Goal: Information Seeking & Learning: Learn about a topic

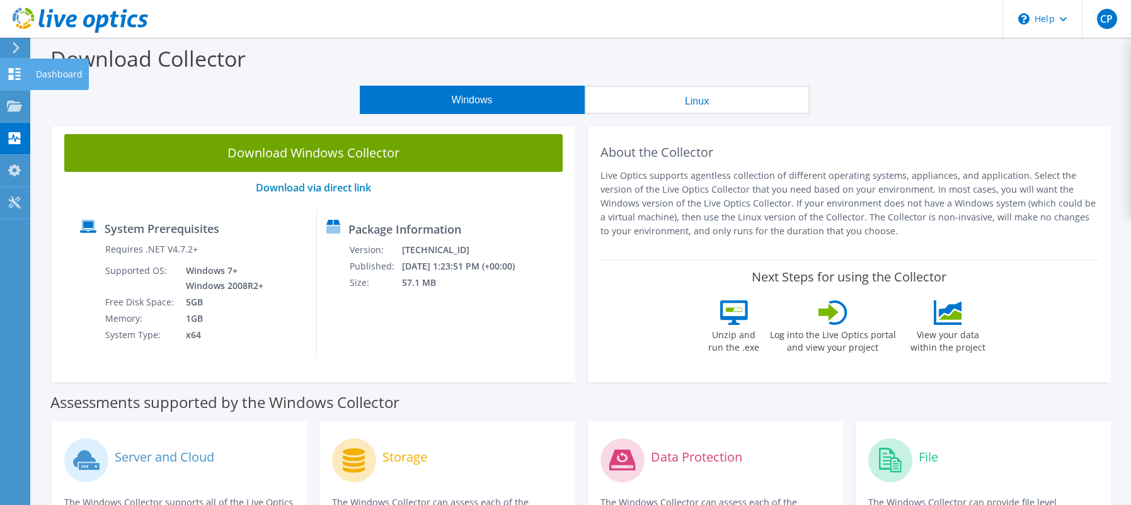
click at [11, 71] on use at bounding box center [15, 74] width 12 height 12
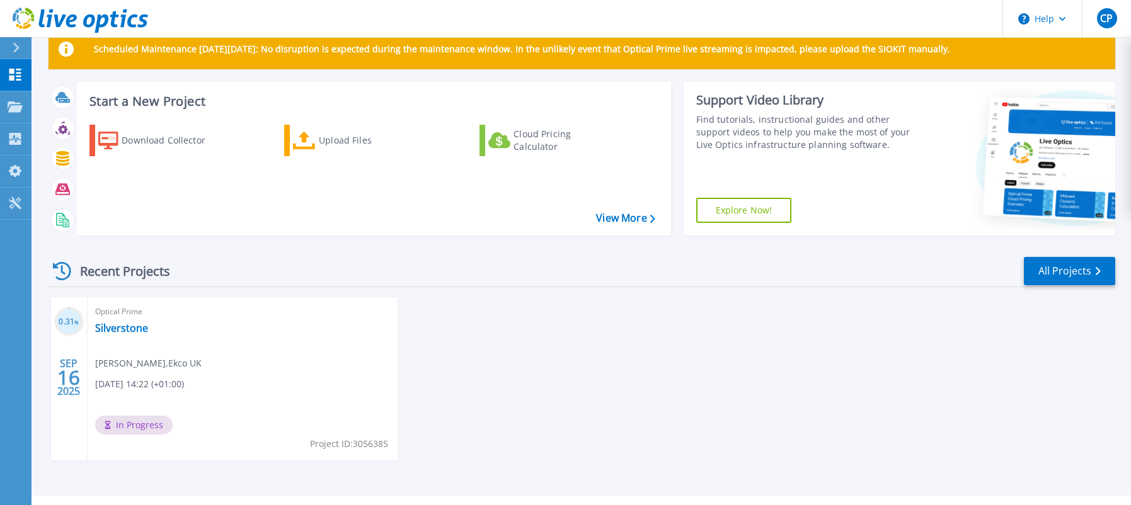
scroll to position [57, 0]
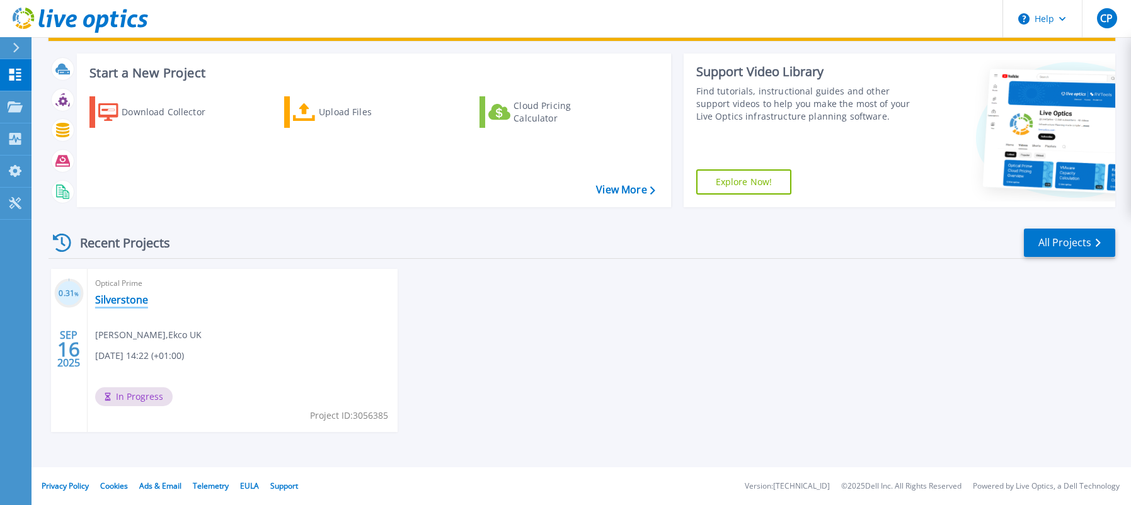
click at [117, 301] on link "Silverstone" at bounding box center [121, 300] width 53 height 13
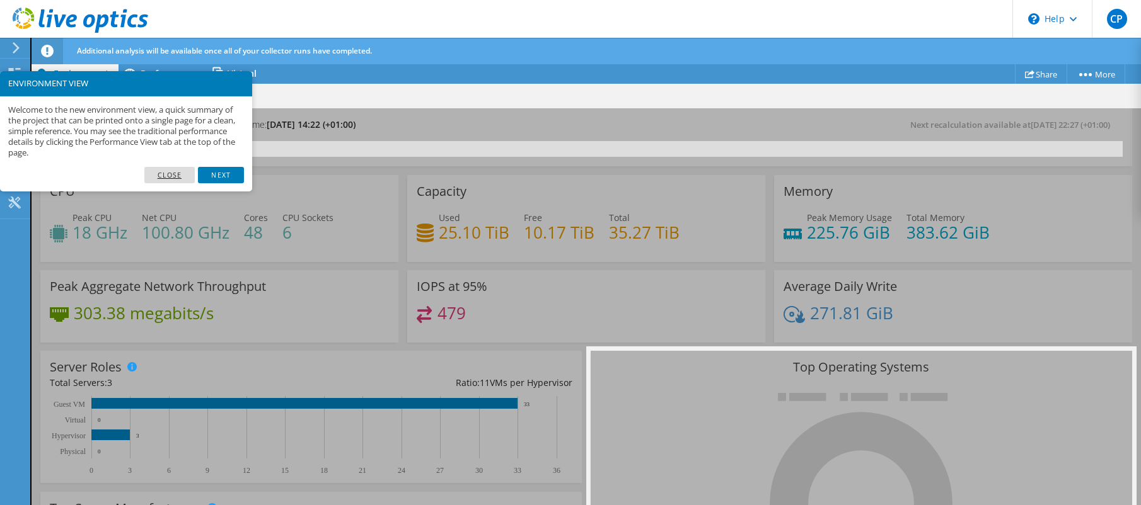
click at [177, 170] on link "Close" at bounding box center [169, 175] width 51 height 16
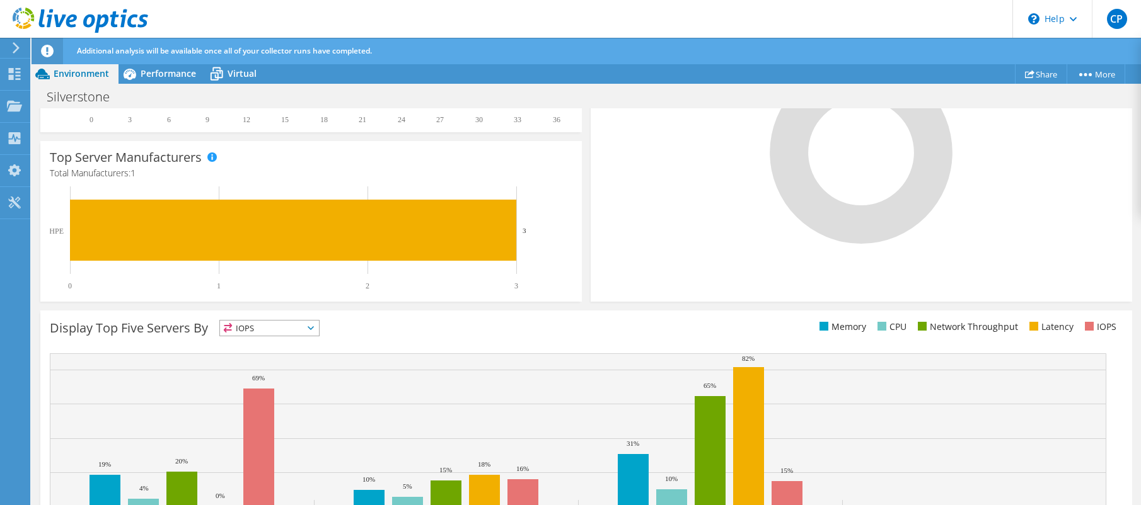
scroll to position [410, 0]
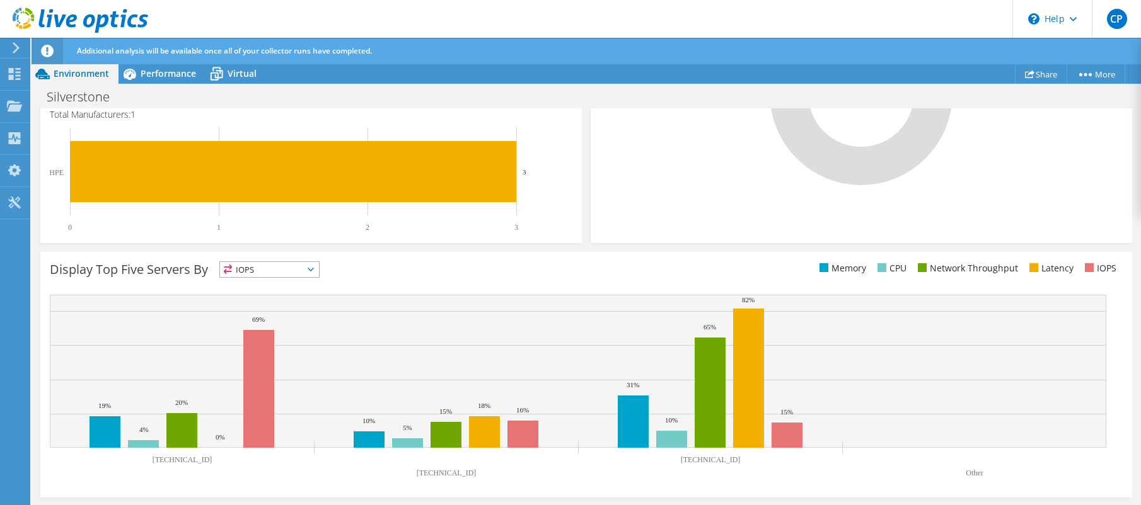
click at [311, 272] on icon at bounding box center [311, 270] width 6 height 4
click at [431, 270] on div "Display Top Five Servers By IOPS IOPS" at bounding box center [318, 272] width 536 height 21
click at [271, 268] on span "IOPS" at bounding box center [269, 269] width 99 height 15
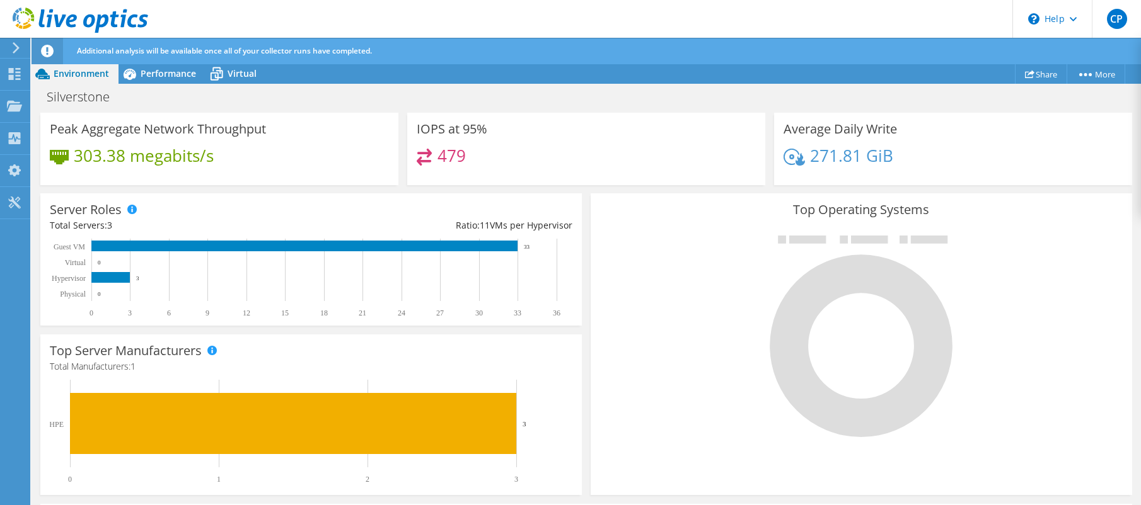
scroll to position [166, 0]
click at [241, 74] on span "Virtual" at bounding box center [242, 73] width 29 height 12
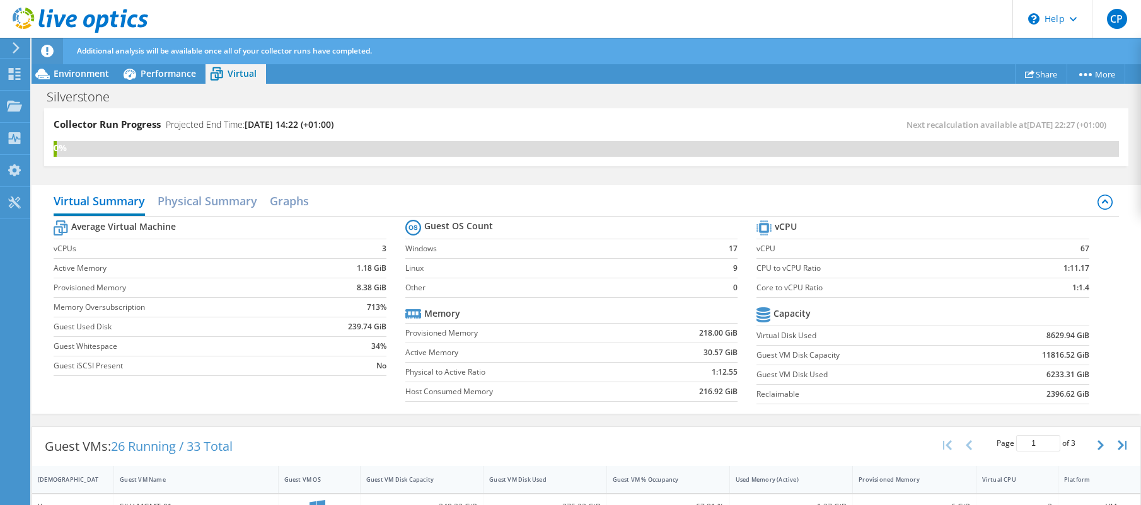
scroll to position [40, 0]
click at [62, 69] on span "Environment" at bounding box center [81, 73] width 55 height 12
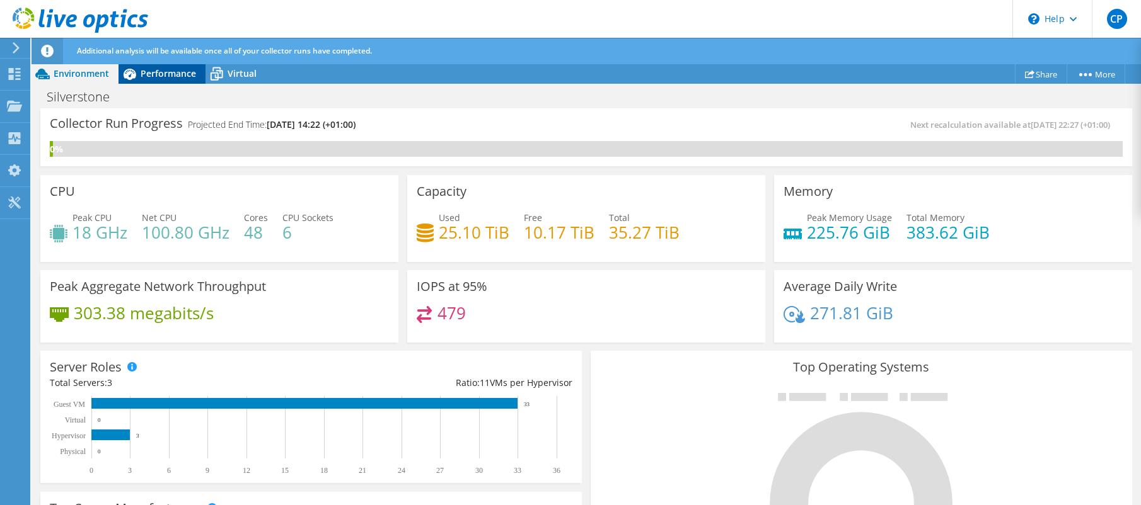
click at [175, 73] on span "Performance" at bounding box center [168, 73] width 55 height 12
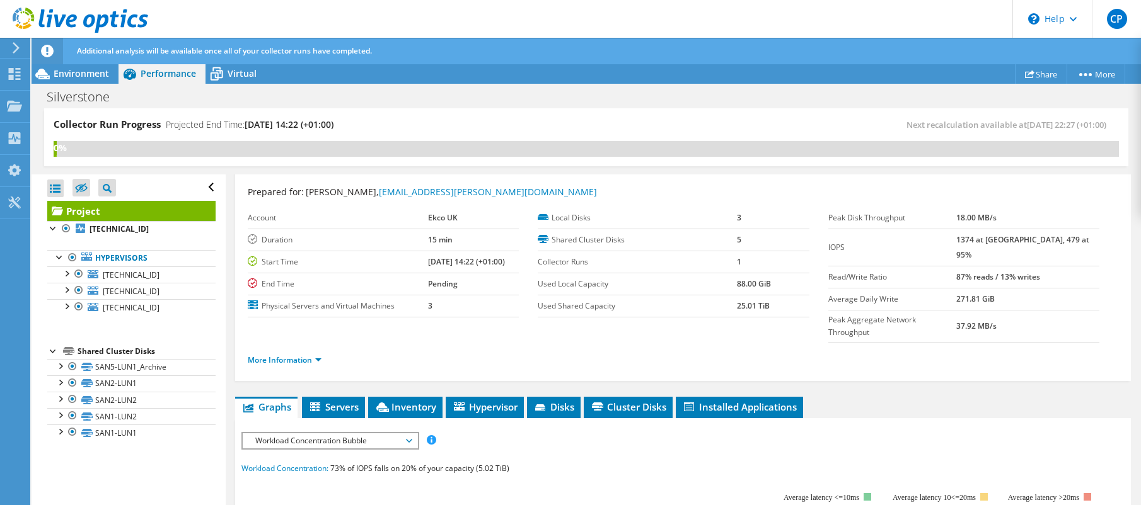
scroll to position [0, 0]
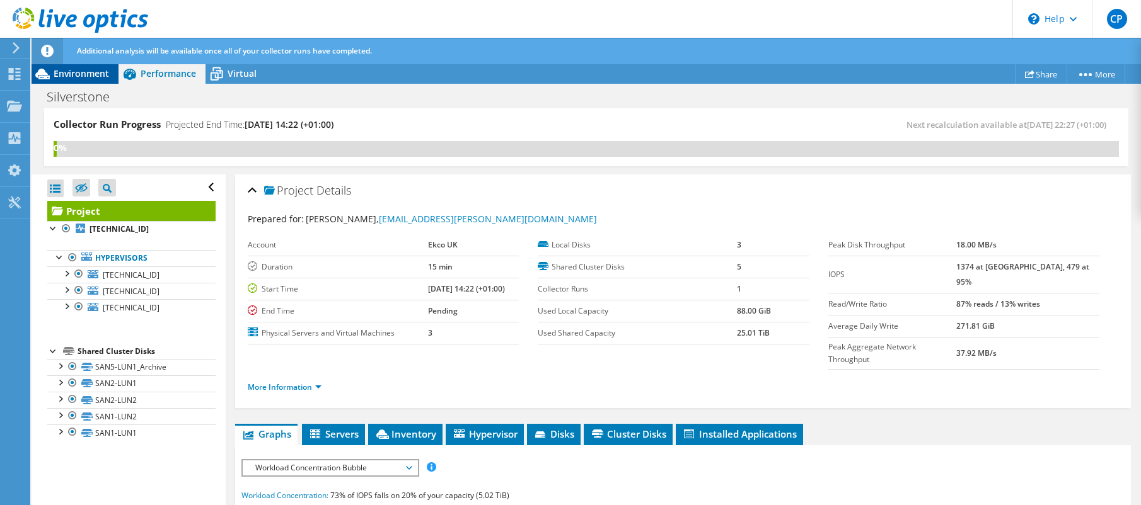
click at [106, 69] on span "Environment" at bounding box center [81, 73] width 55 height 12
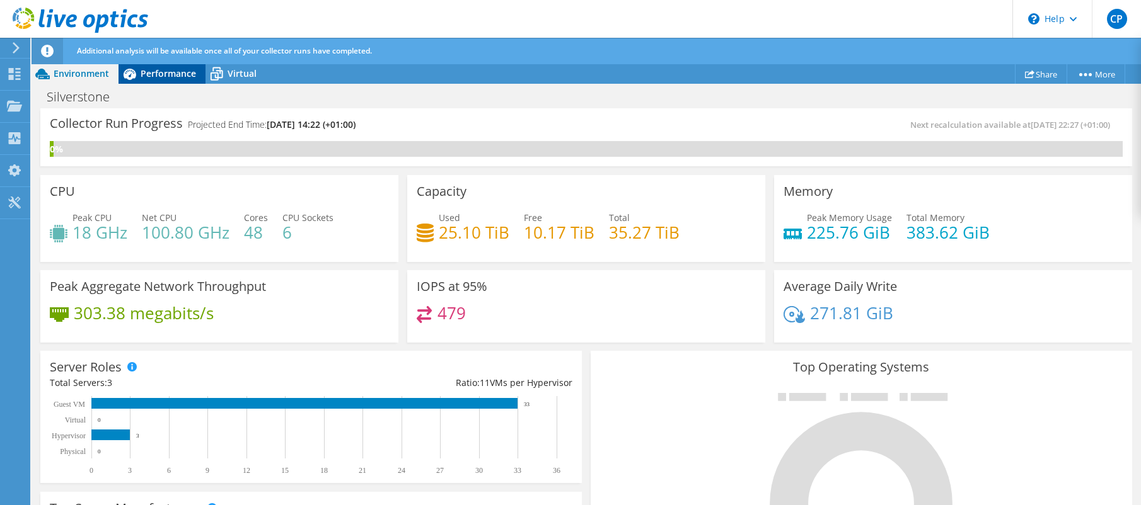
click at [156, 79] on span "Performance" at bounding box center [168, 73] width 55 height 12
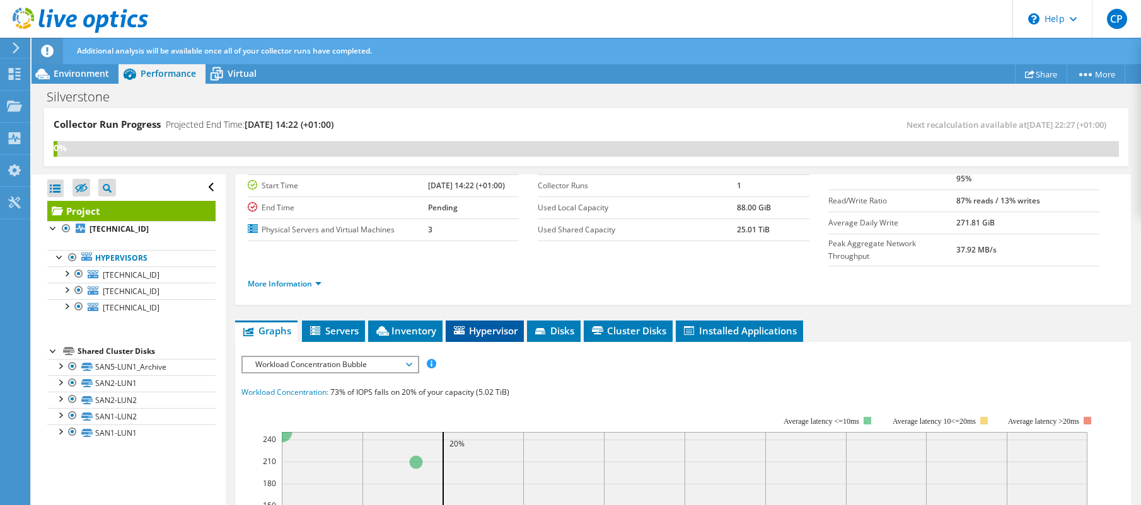
scroll to position [103, 0]
click at [620, 325] on span "Cluster Disks" at bounding box center [628, 331] width 76 height 13
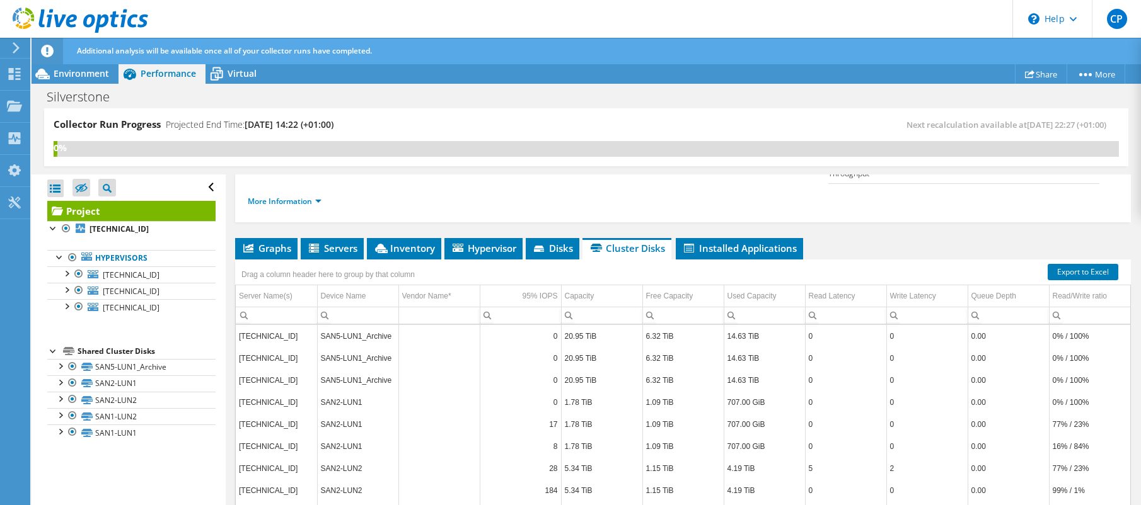
scroll to position [229, 0]
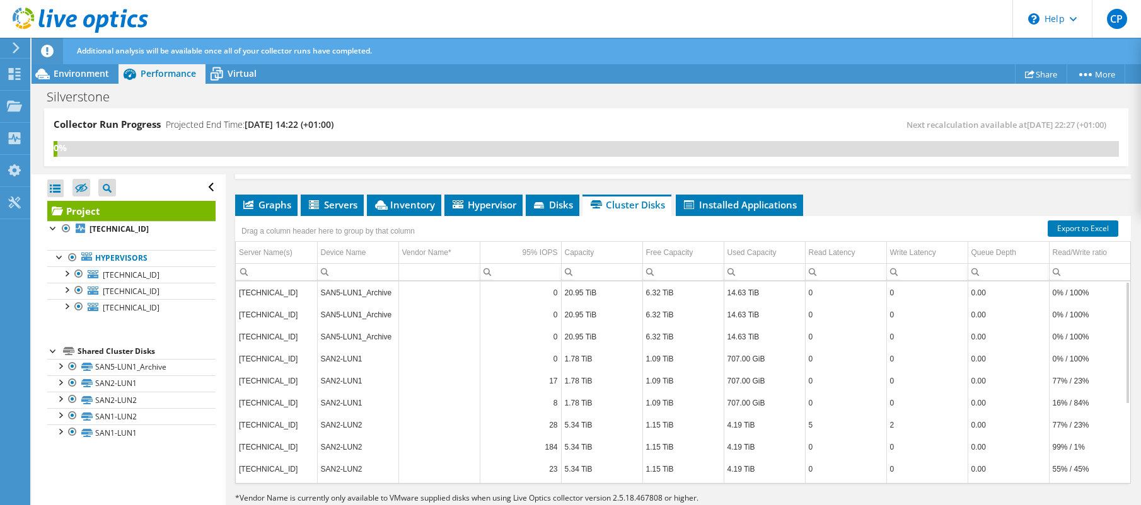
click at [480, 392] on td "8" at bounding box center [520, 403] width 81 height 22
click at [736, 172] on div "Collector Run Progress Projected End Time: 09/23/2025, 14:22 (+01:00) Next reca…" at bounding box center [586, 143] width 1109 height 71
click at [734, 199] on span "Installed Applications" at bounding box center [739, 205] width 115 height 13
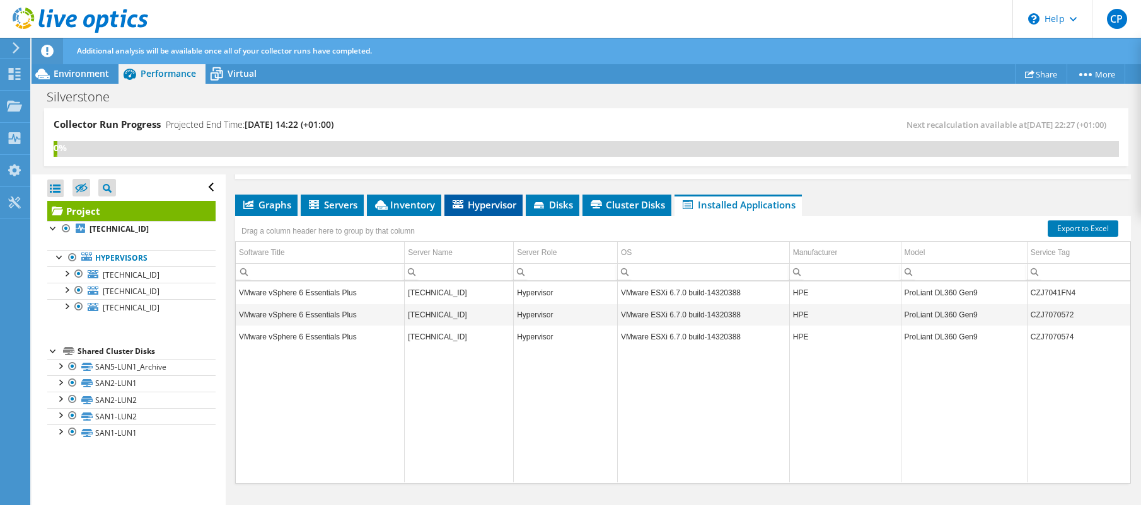
click at [462, 199] on span "Hypervisor" at bounding box center [484, 205] width 66 height 13
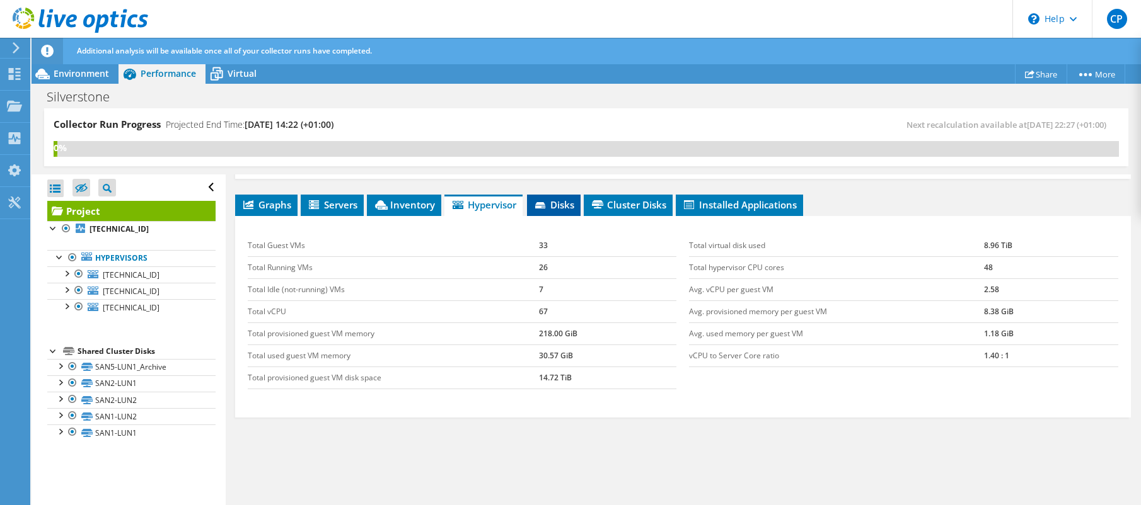
click at [555, 199] on span "Disks" at bounding box center [553, 205] width 41 height 13
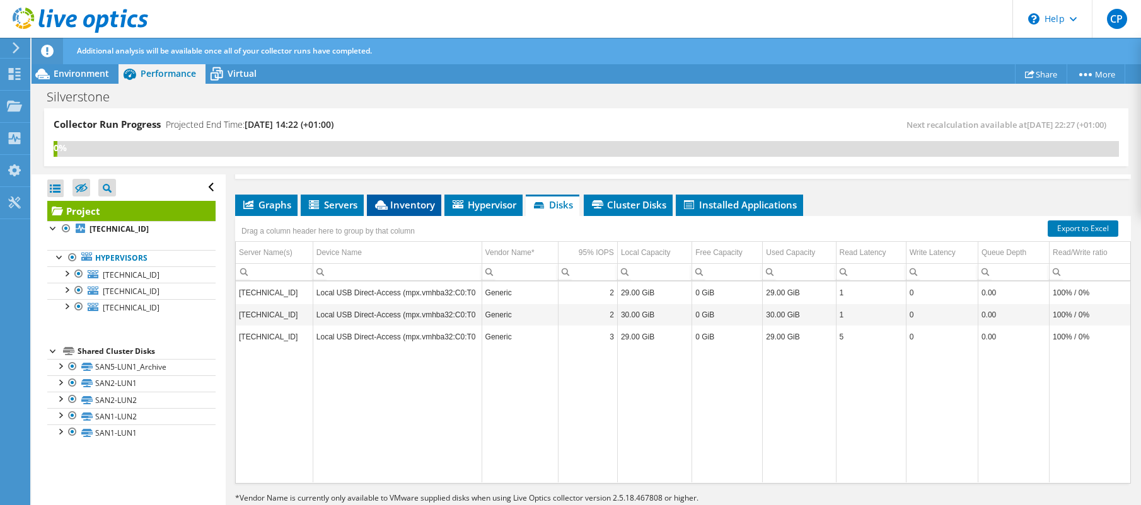
click at [413, 199] on span "Inventory" at bounding box center [404, 205] width 62 height 13
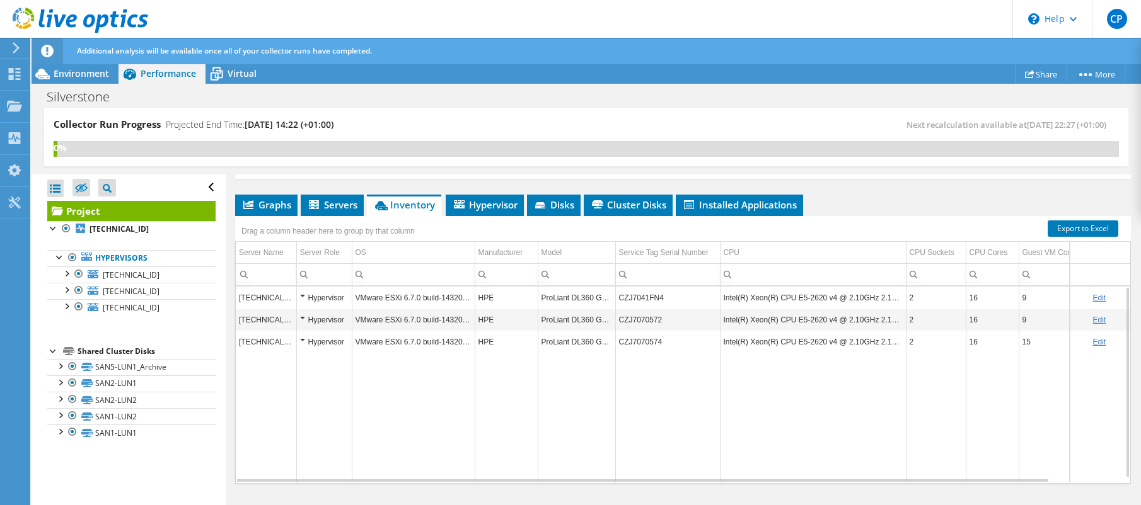
click at [299, 287] on td "Hypervisor" at bounding box center [323, 298] width 55 height 22
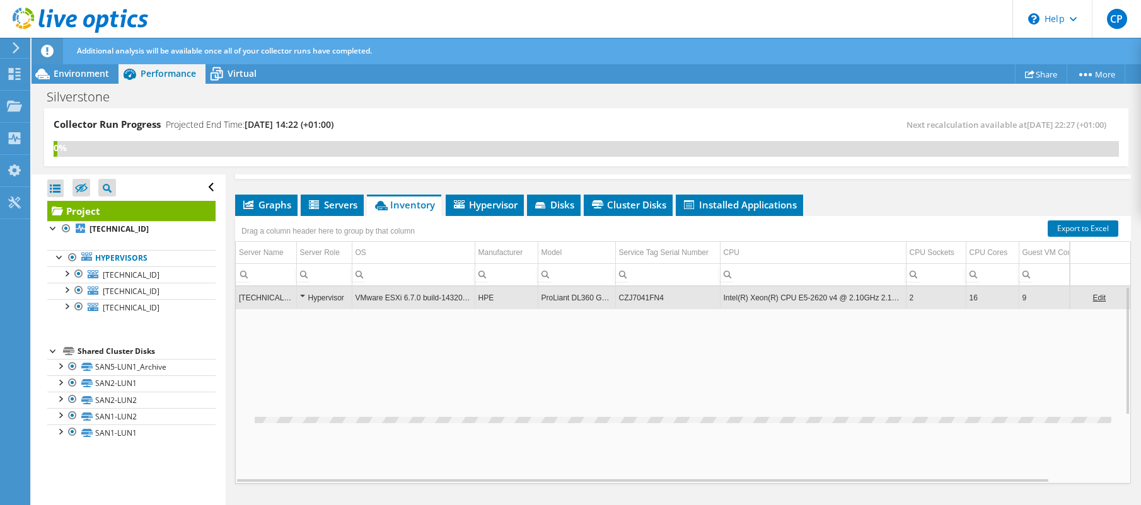
click at [304, 291] on div "Hypervisor" at bounding box center [324, 298] width 49 height 15
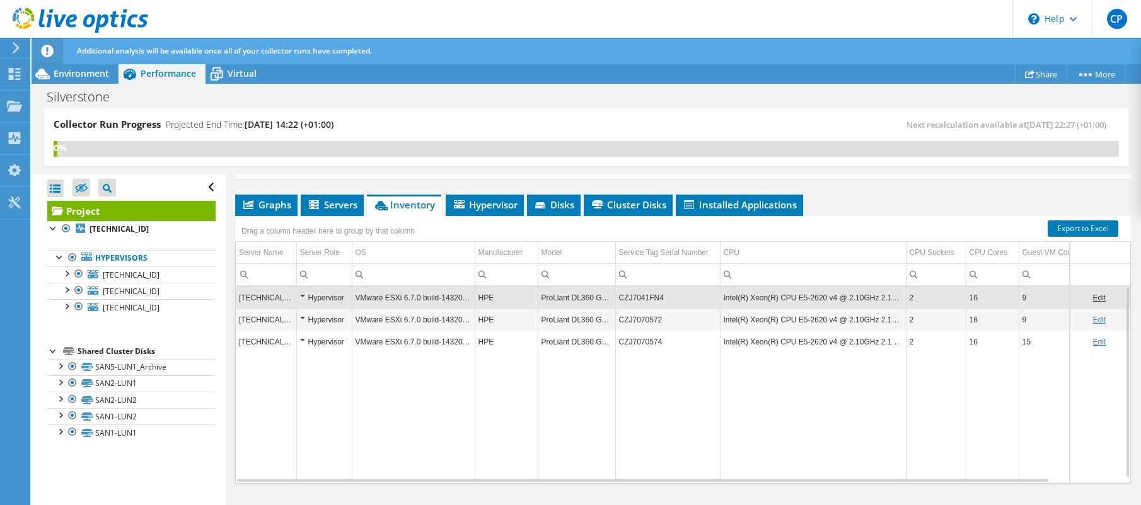
click at [304, 291] on div "Hypervisor" at bounding box center [324, 298] width 49 height 15
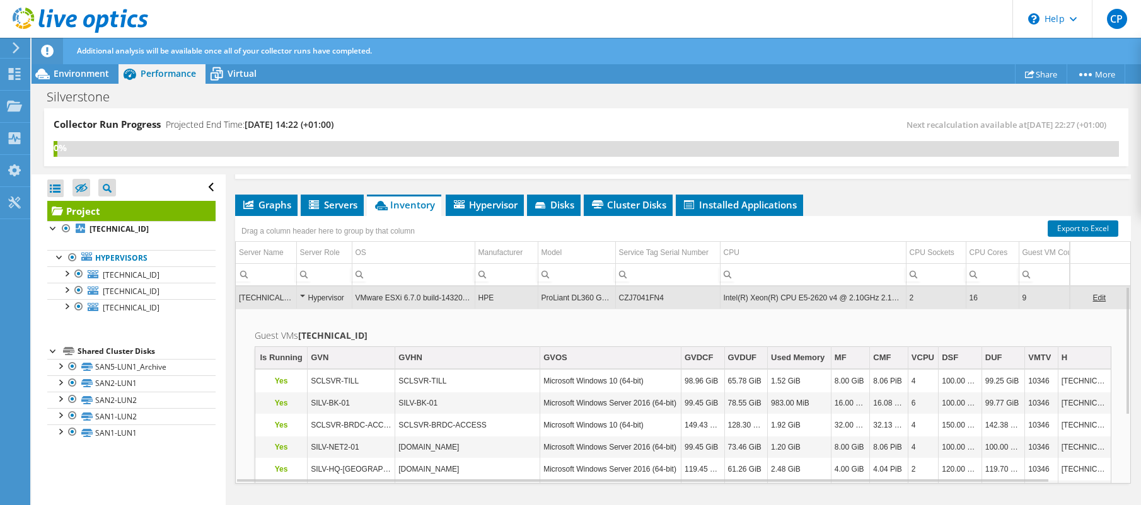
click at [304, 291] on div "Hypervisor" at bounding box center [324, 298] width 49 height 15
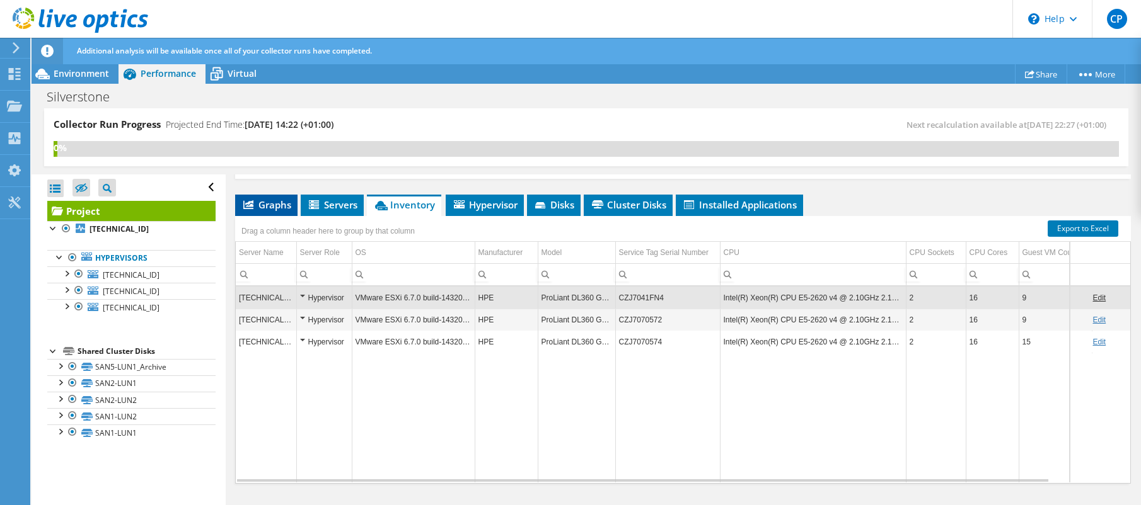
click at [269, 199] on span "Graphs" at bounding box center [266, 205] width 50 height 13
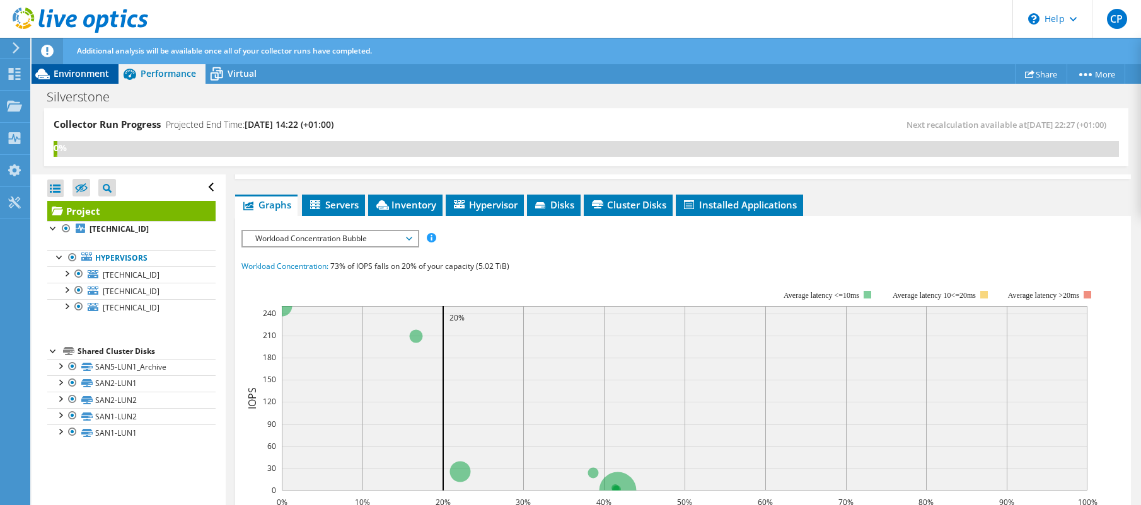
click at [66, 74] on span "Environment" at bounding box center [81, 73] width 55 height 12
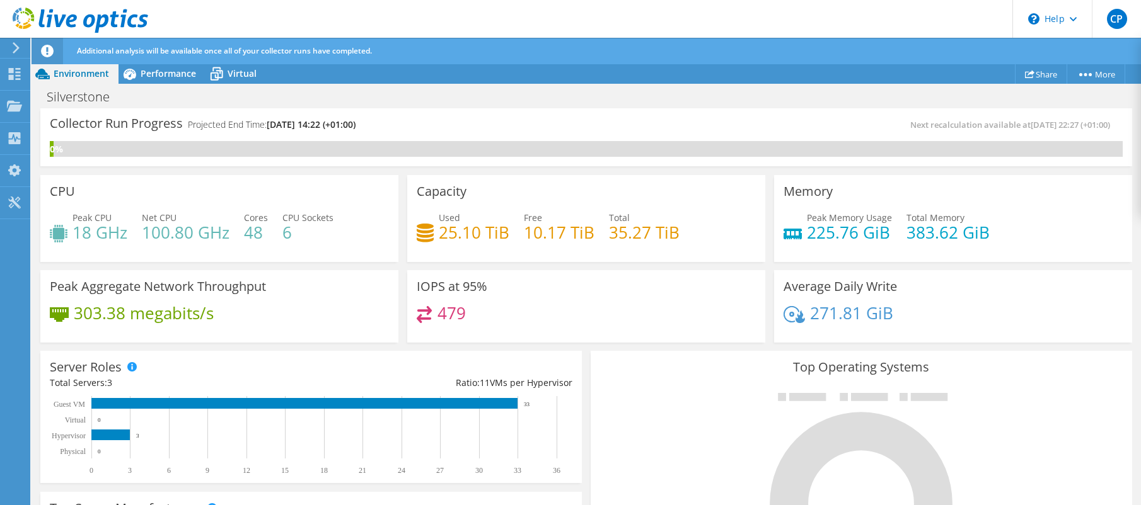
scroll to position [103, 0]
